Goal: Information Seeking & Learning: Learn about a topic

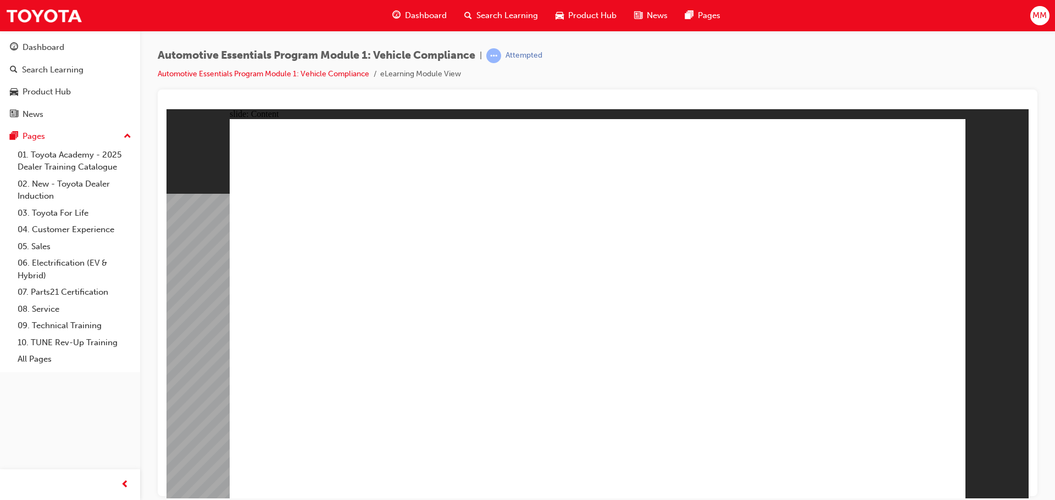
drag, startPoint x: 484, startPoint y: 398, endPoint x: 593, endPoint y: 430, distance: 113.7
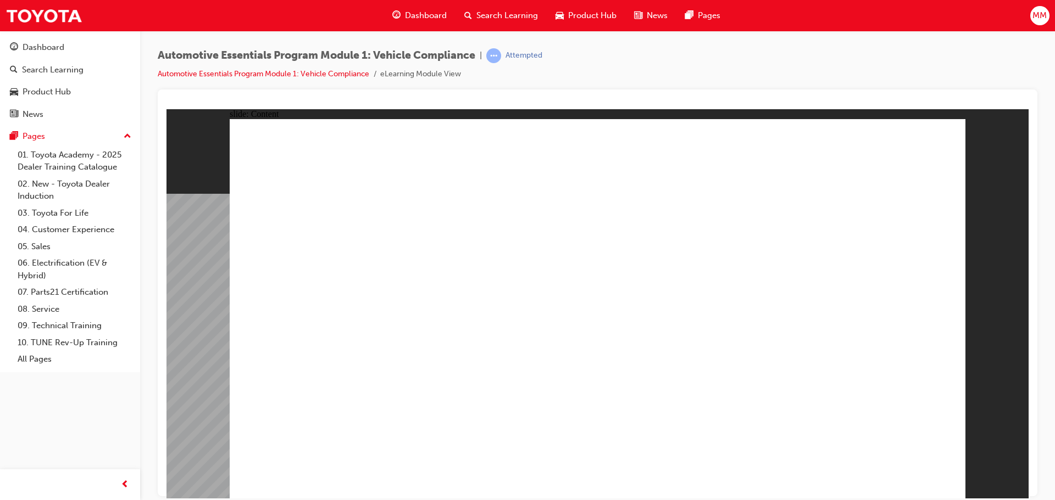
drag, startPoint x: 666, startPoint y: 416, endPoint x: 663, endPoint y: 408, distance: 9.4
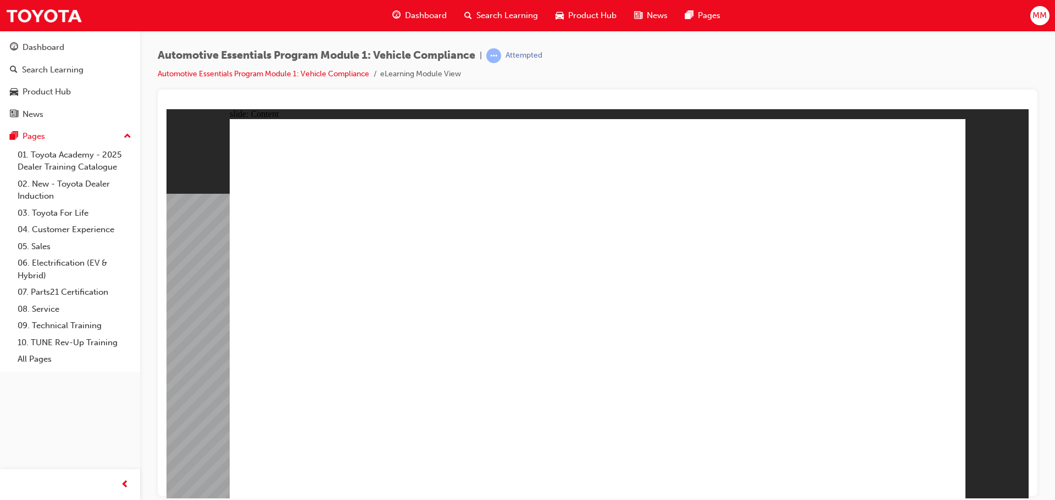
click at [968, 218] on div "slide: Content Rectangle 1 Oval 1 MENU Line 1 RESOURCES Line 1 Rectangle 1 arro…" at bounding box center [597, 303] width 862 height 389
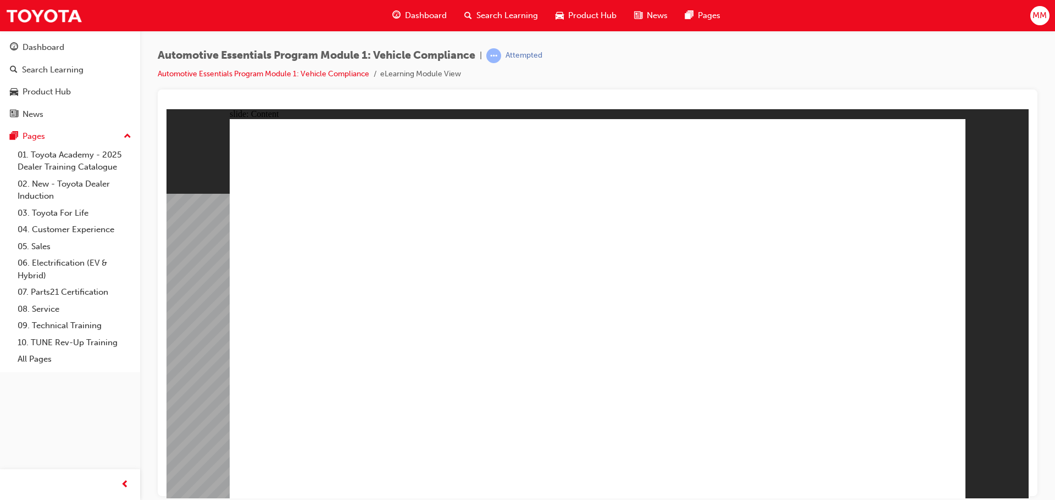
drag, startPoint x: 719, startPoint y: 265, endPoint x: 720, endPoint y: 282, distance: 17.1
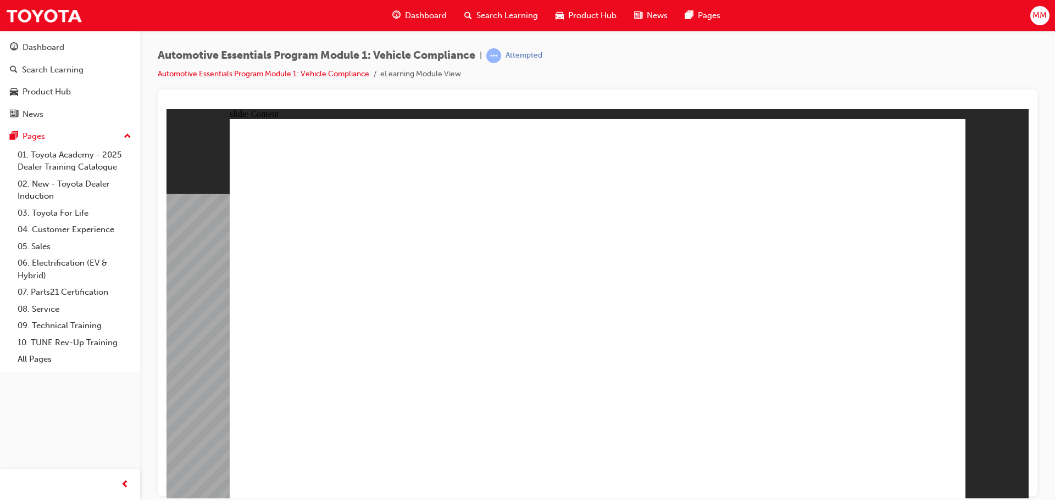
drag, startPoint x: 459, startPoint y: 402, endPoint x: 467, endPoint y: 395, distance: 10.1
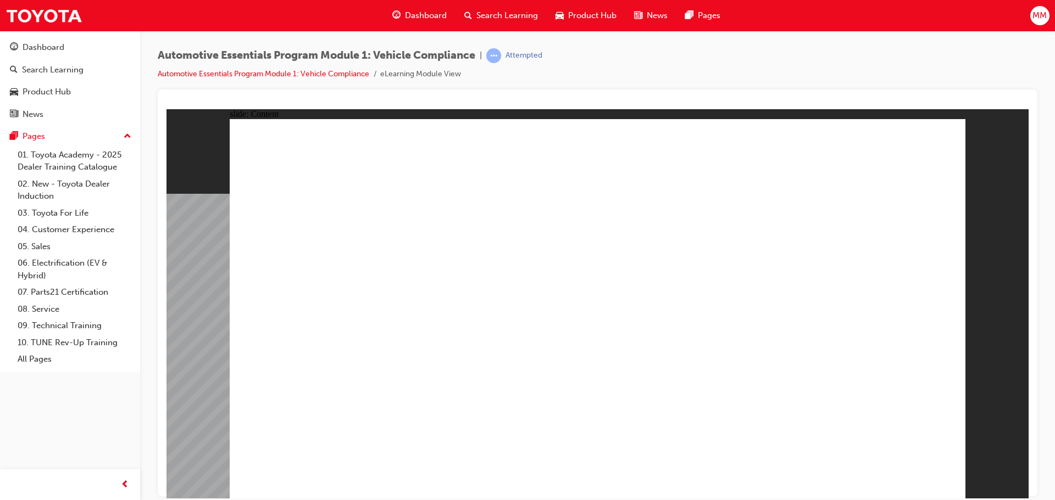
click at [1005, 452] on div "slide: Content Rectangle 1 Oval 1 MENU Line 1 RESOURCES Line 1 Rectangle 1 arro…" at bounding box center [597, 303] width 862 height 389
